Goal: Task Accomplishment & Management: Manage account settings

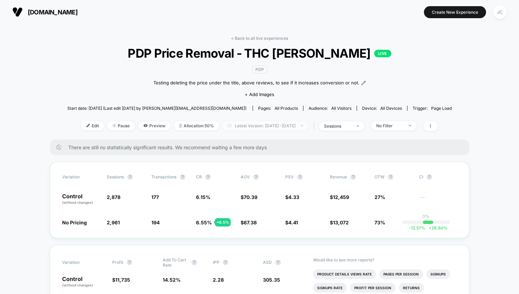
click at [264, 125] on span "Latest Version: [DATE] - [DATE]" at bounding box center [265, 125] width 86 height 9
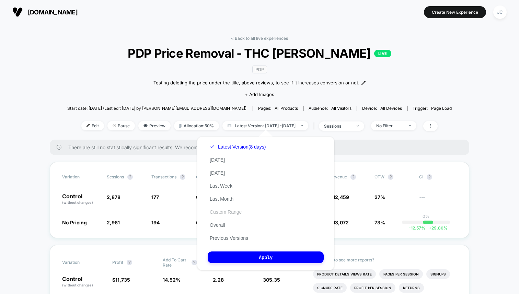
click at [220, 211] on button "Custom Range" at bounding box center [225, 212] width 36 height 6
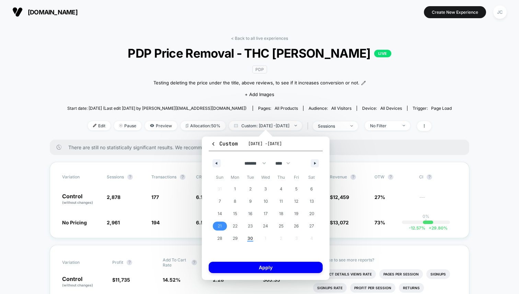
click at [220, 224] on span "21" at bounding box center [219, 226] width 4 height 12
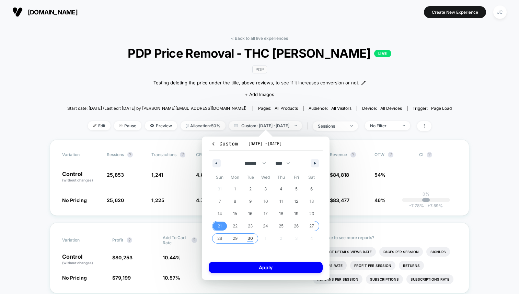
click at [248, 239] on span "30" at bounding box center [249, 238] width 5 height 12
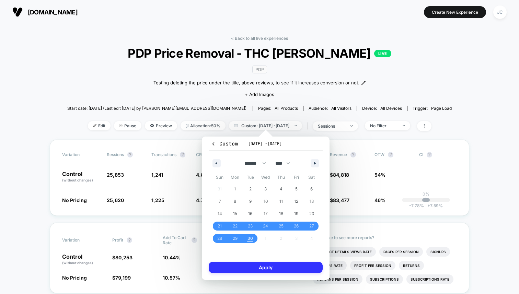
click at [266, 265] on button "Apply" at bounding box center [266, 267] width 114 height 11
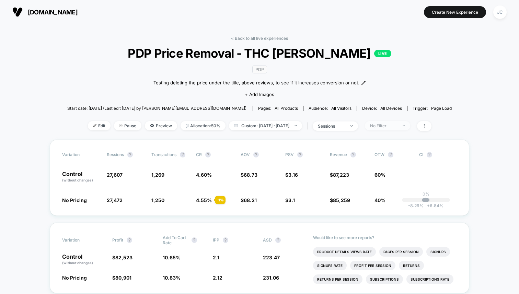
click at [396, 125] on div "No Filter" at bounding box center [383, 125] width 27 height 5
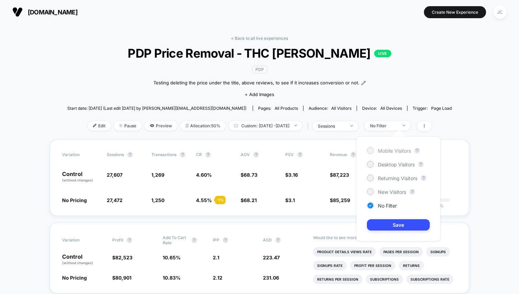
click at [371, 150] on div at bounding box center [369, 150] width 5 height 5
click at [393, 222] on button "Save" at bounding box center [398, 224] width 63 height 11
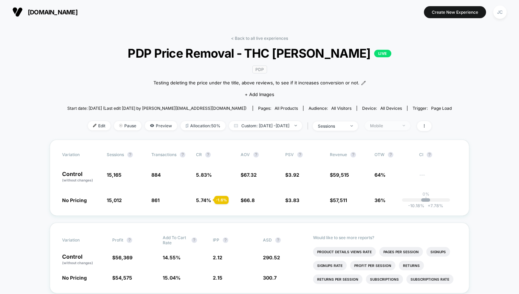
click at [393, 124] on div "Mobile" at bounding box center [383, 125] width 27 height 5
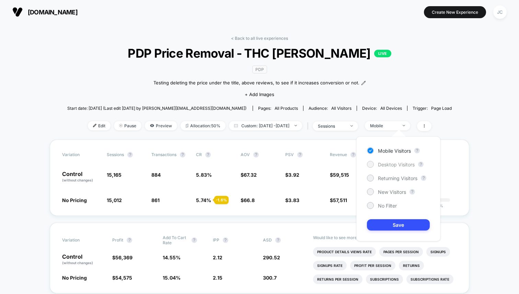
click at [369, 166] on div at bounding box center [369, 164] width 5 height 5
click at [397, 225] on button "Save" at bounding box center [398, 224] width 63 height 11
